Goal: Task Accomplishment & Management: Manage account settings

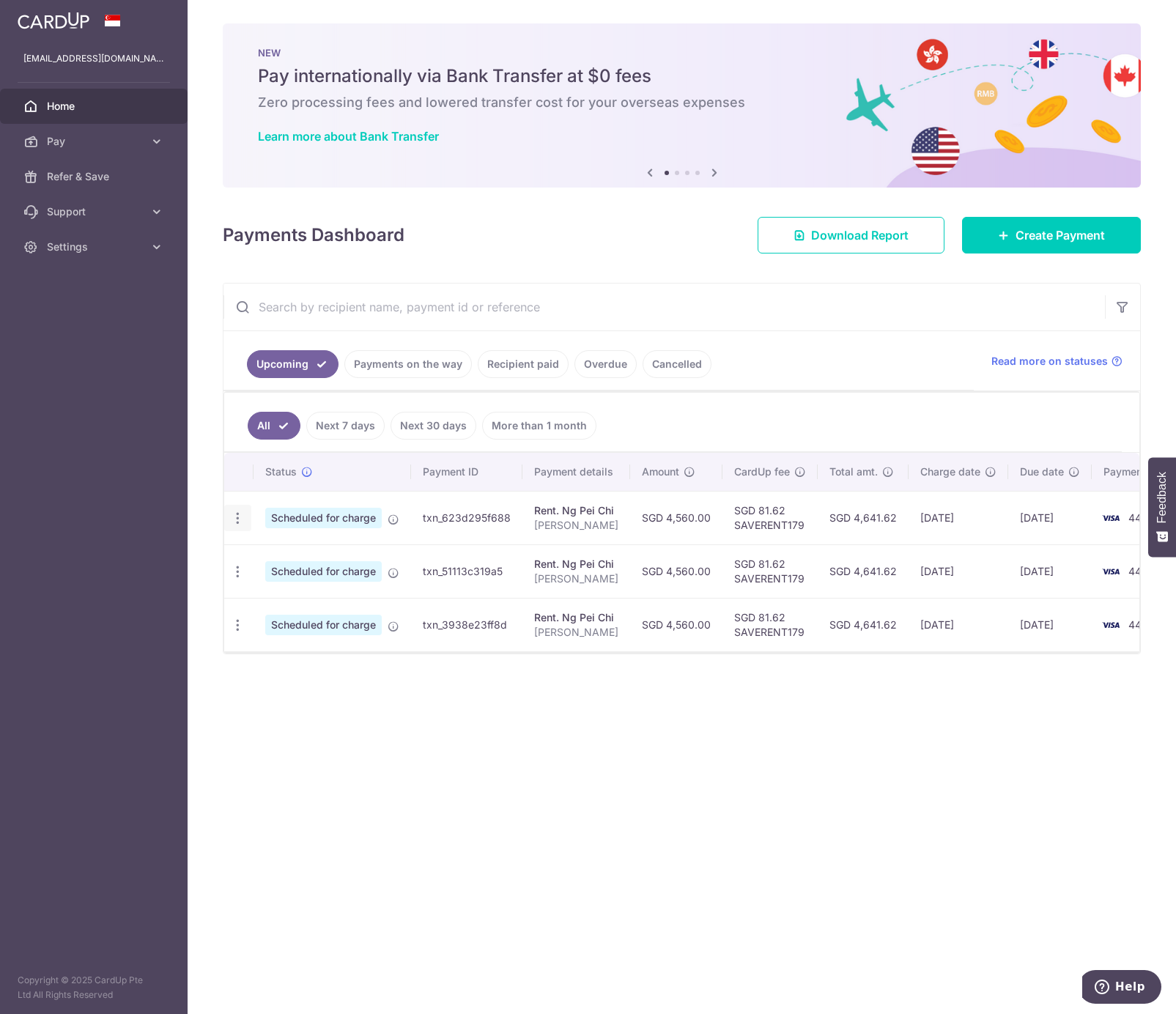
click at [241, 518] on icon "button" at bounding box center [237, 518] width 16 height 16
click at [279, 553] on span "Update payment" at bounding box center [316, 557] width 99 height 17
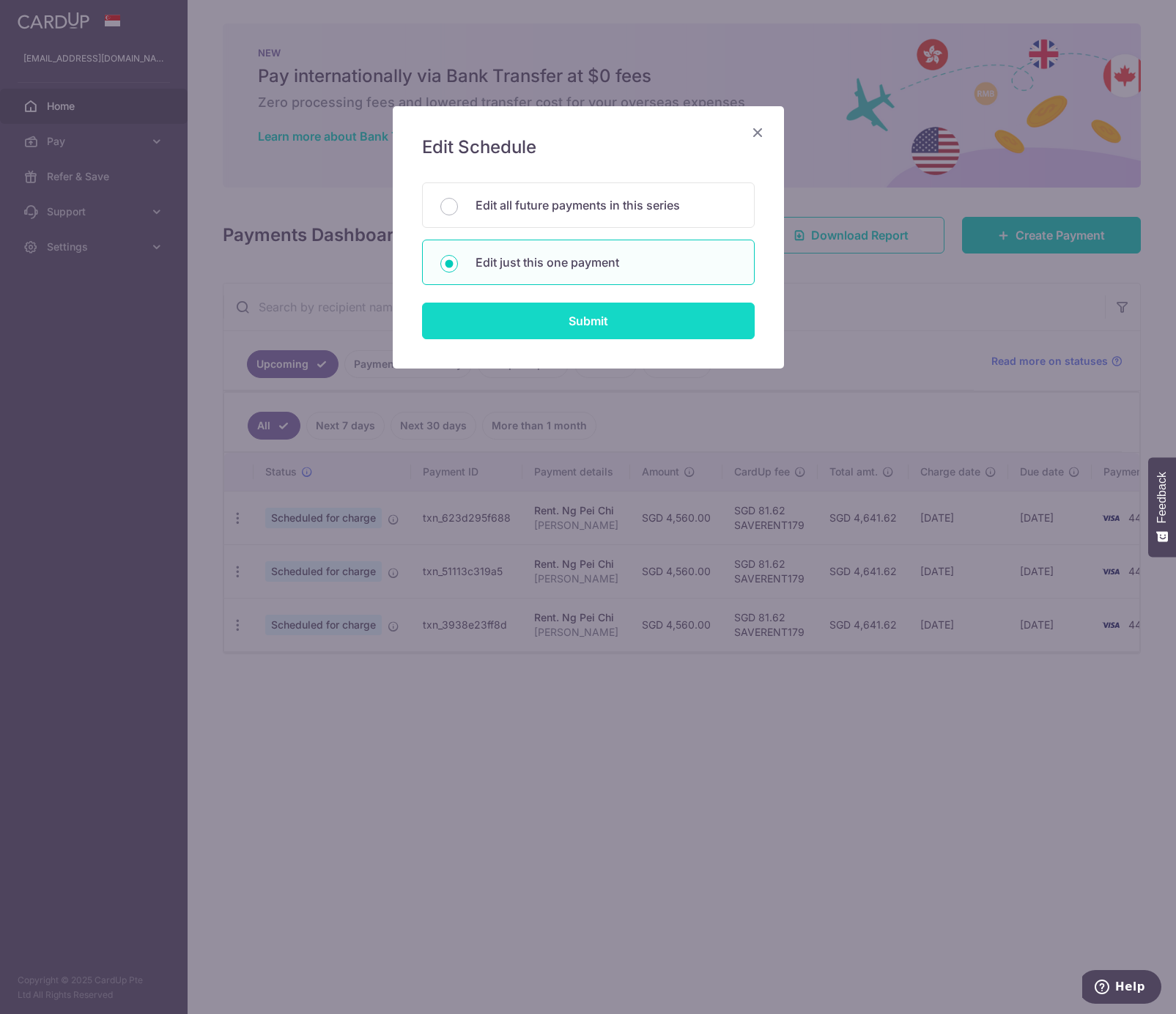
click at [590, 320] on input "Submit" at bounding box center [588, 321] width 332 height 36
radio input "true"
type input "4,560.00"
type input "[DATE]"
type input "[PERSON_NAME]"
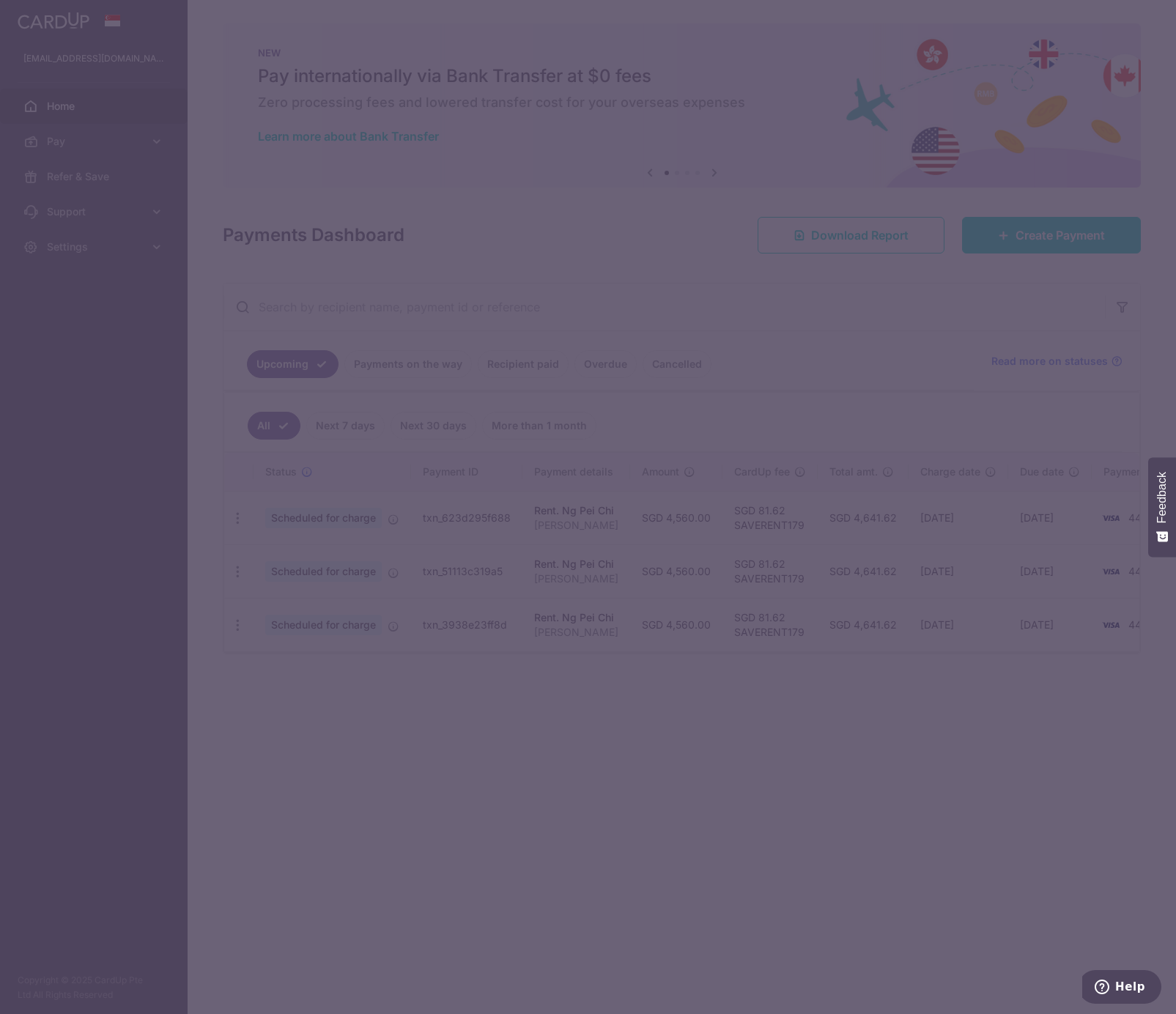
type input "SAVERENT179"
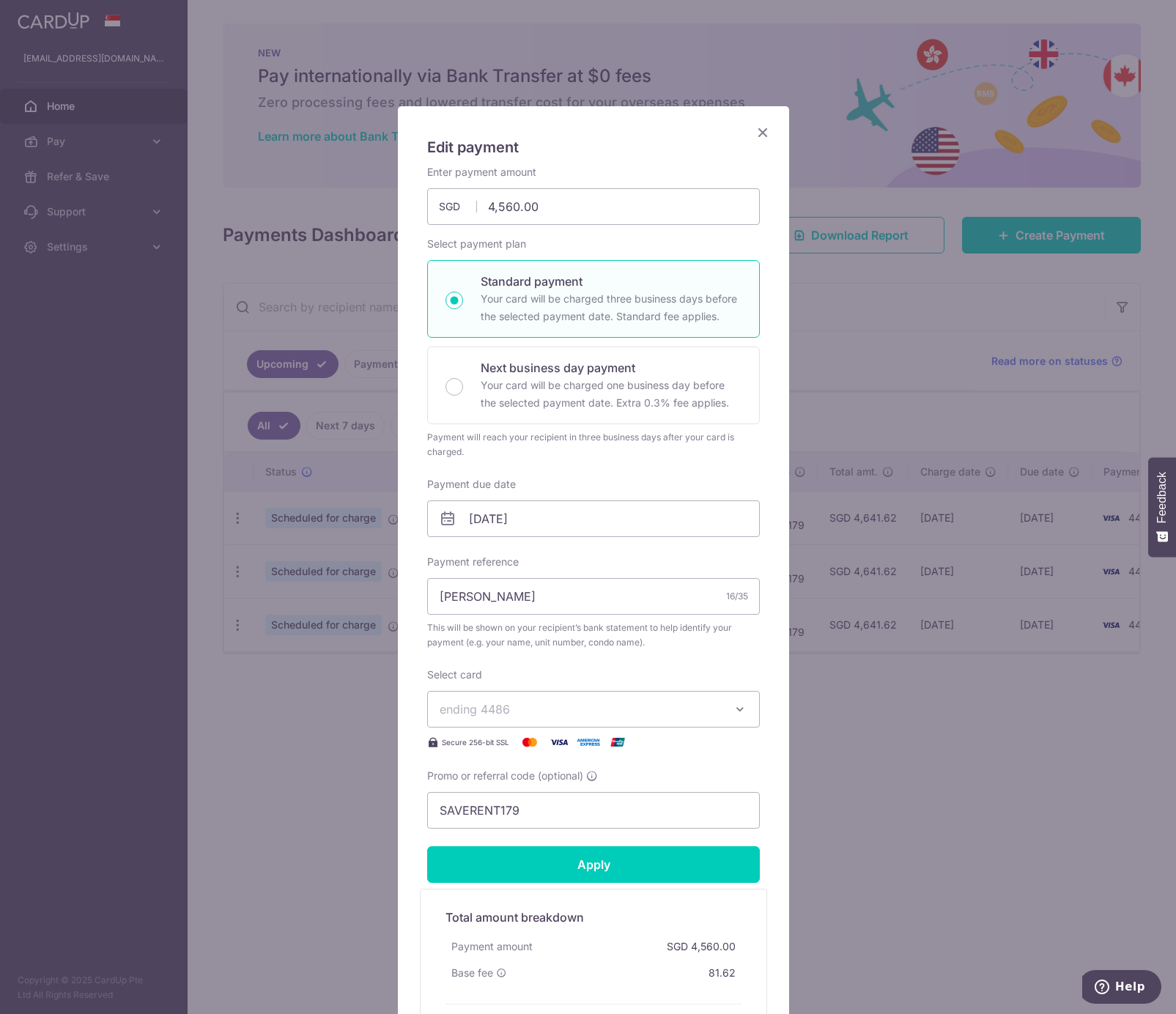
click at [562, 701] on span "ending 4486" at bounding box center [580, 709] width 281 height 17
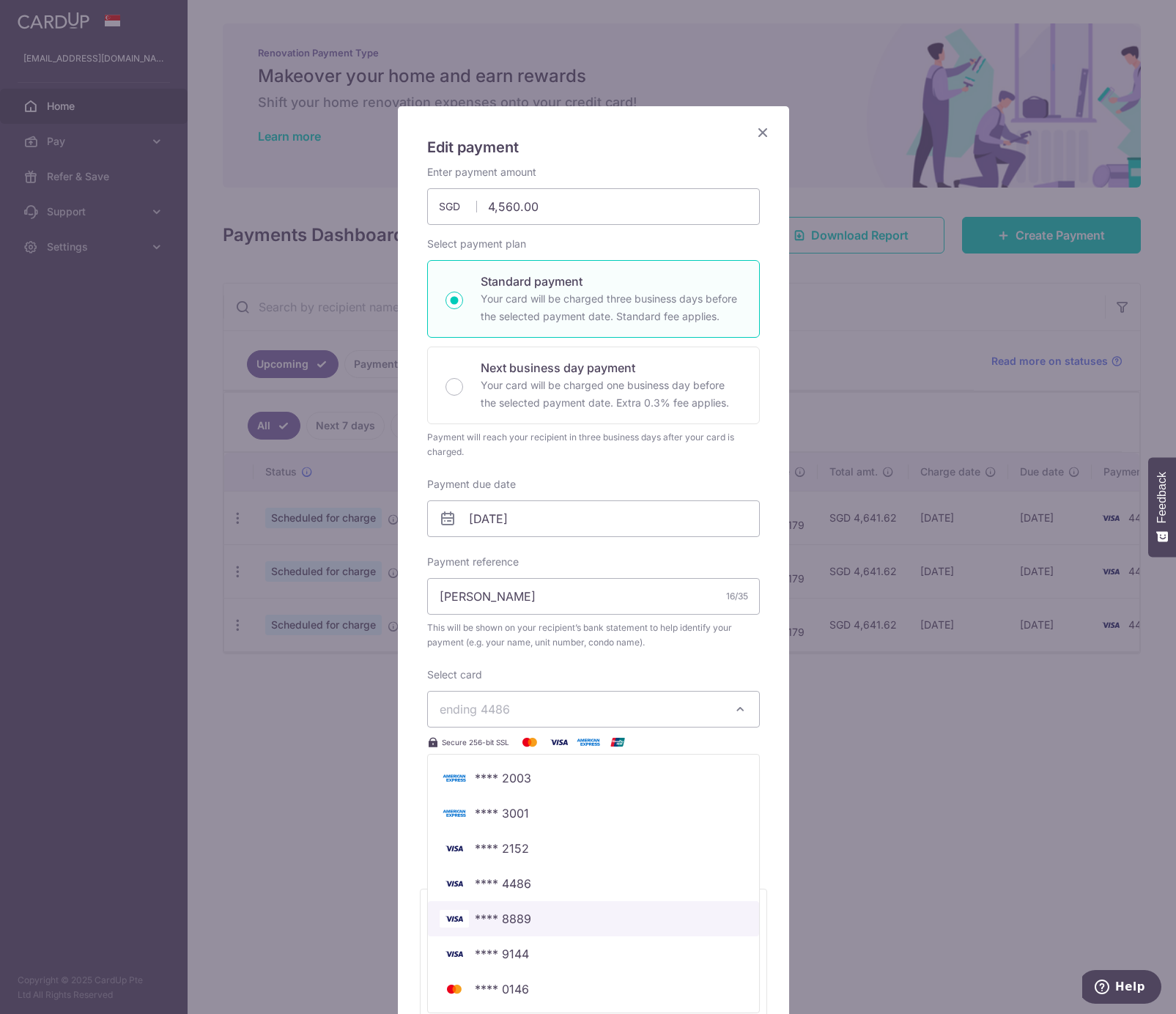
click at [566, 926] on span "**** 8889" at bounding box center [593, 918] width 308 height 17
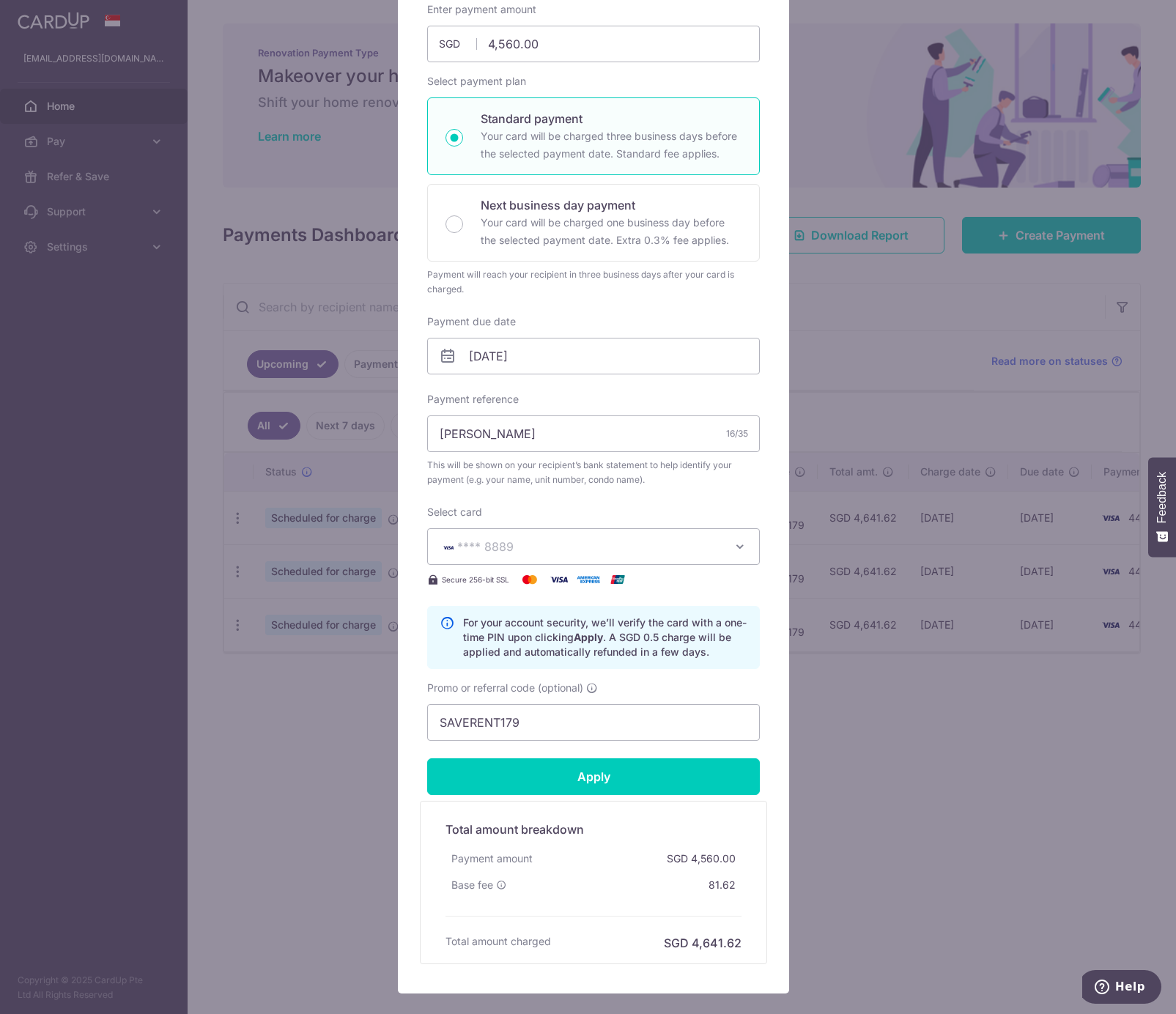
scroll to position [220, 0]
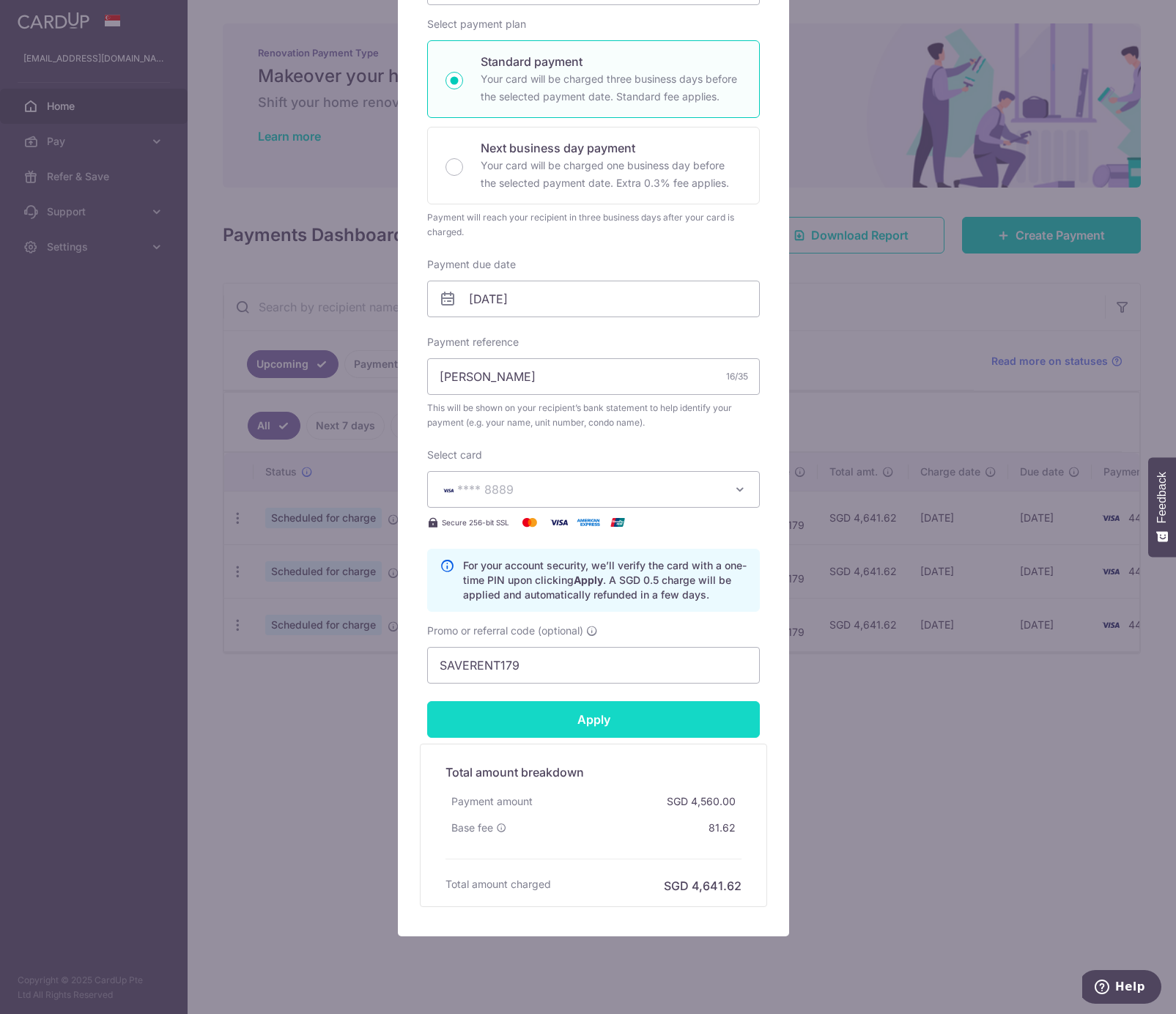
click at [585, 714] on input "Apply" at bounding box center [593, 720] width 332 height 36
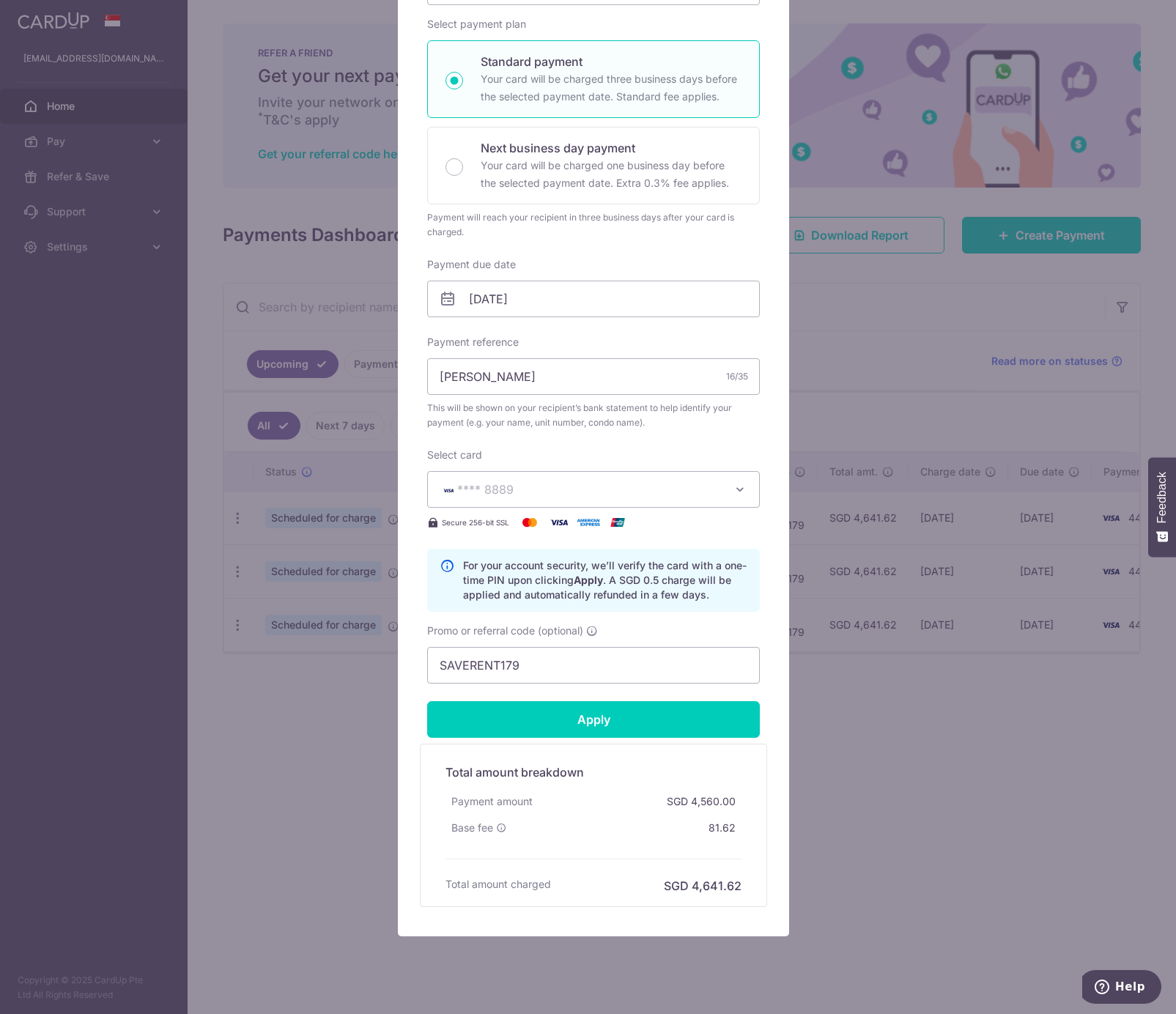
type input "Successfully Applied"
click at [896, 768] on div "Edit payment By clicking apply, you will make changes to all payments to Ng Pei…" at bounding box center [588, 507] width 1176 height 1014
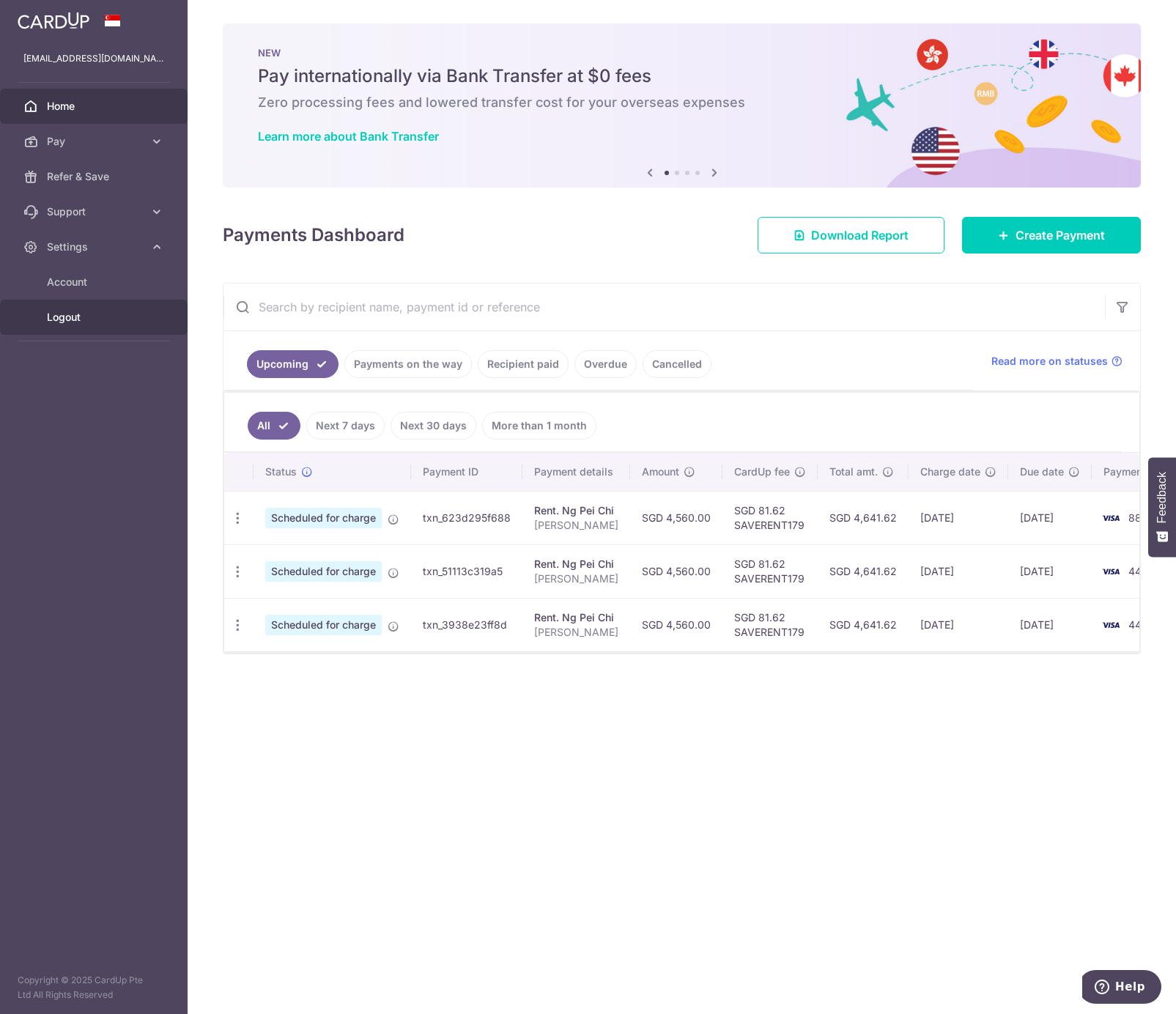
click at [64, 318] on span "Logout" at bounding box center [95, 318] width 97 height 15
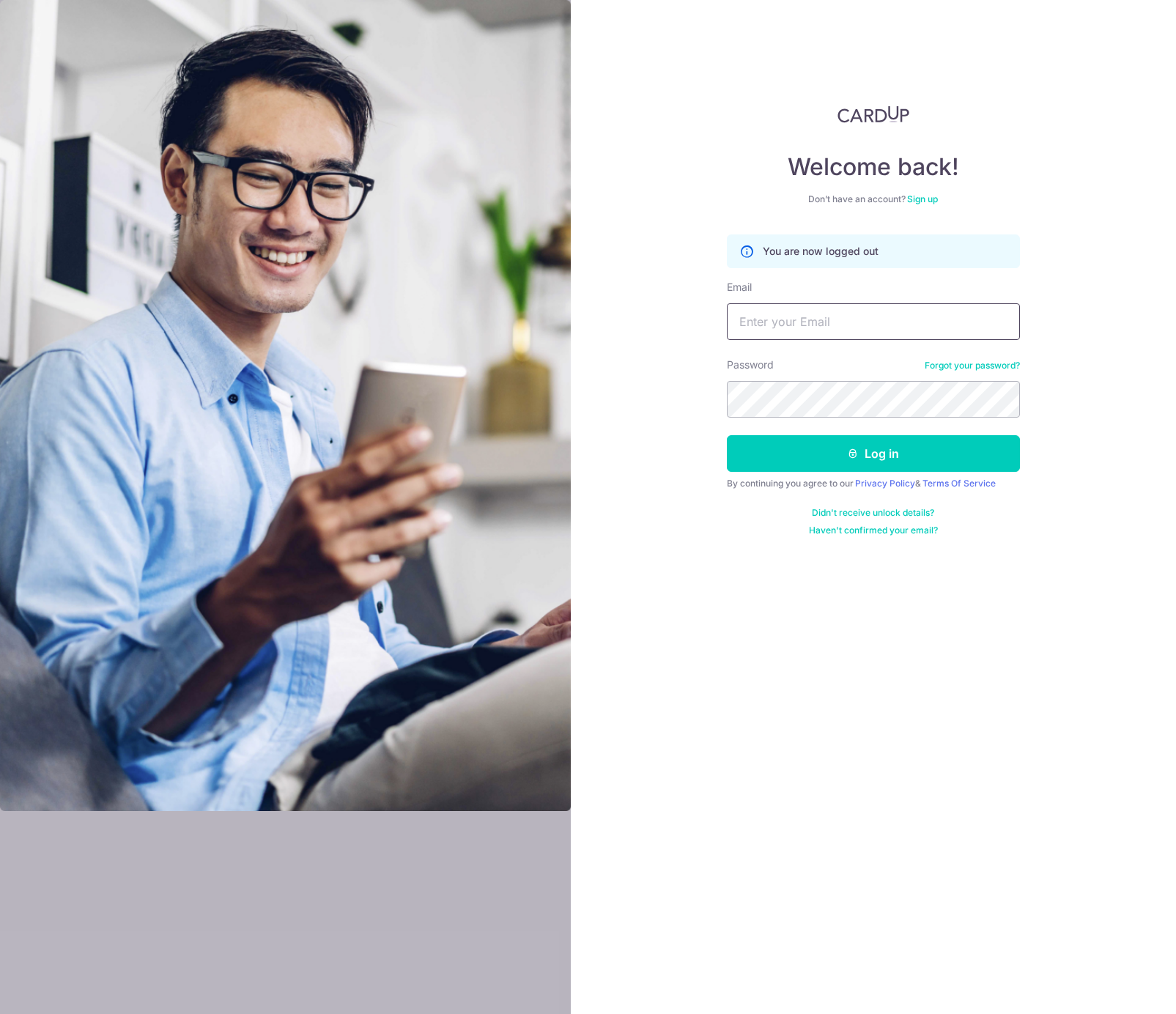
type input "[EMAIL_ADDRESS][DOMAIN_NAME]"
click at [899, 325] on input "[EMAIL_ADDRESS][DOMAIN_NAME]" at bounding box center [873, 322] width 293 height 36
type input "nico@eracommodities.sg"
click at [873, 459] on button "Log in" at bounding box center [873, 453] width 293 height 36
